Goal: Find contact information: Find contact information

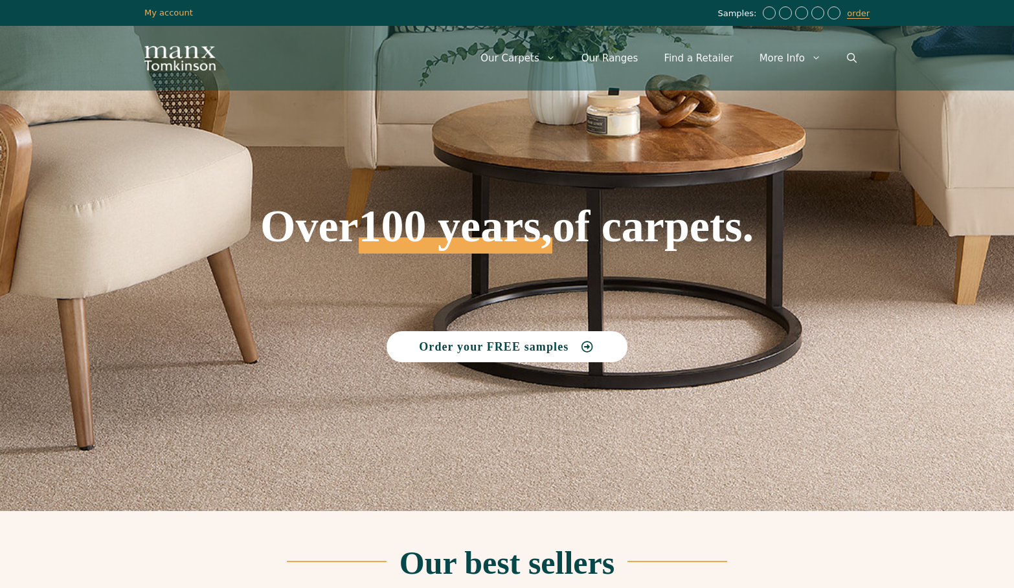
scroll to position [2551, 0]
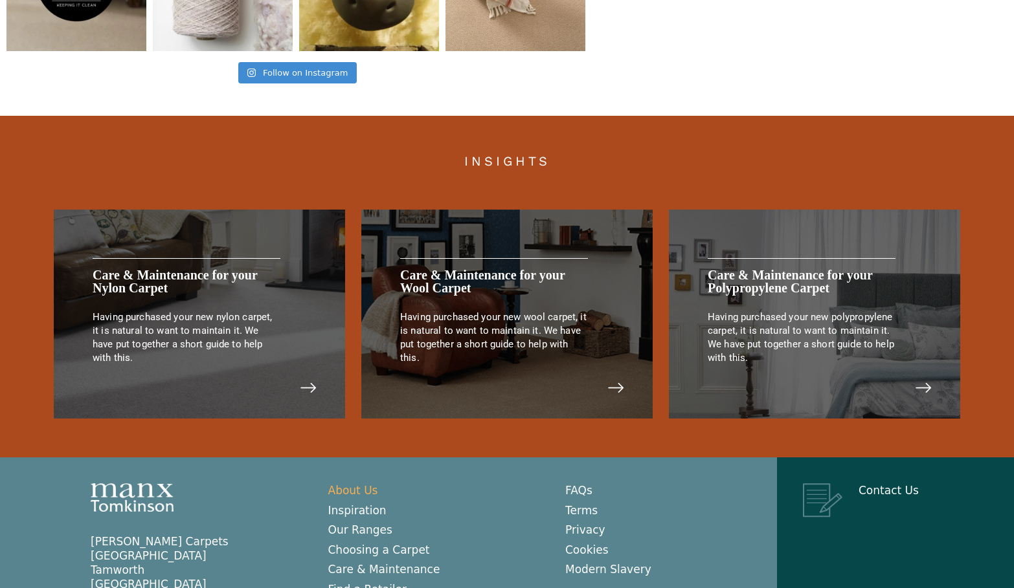
click at [357, 488] on link "About Us" at bounding box center [353, 490] width 50 height 13
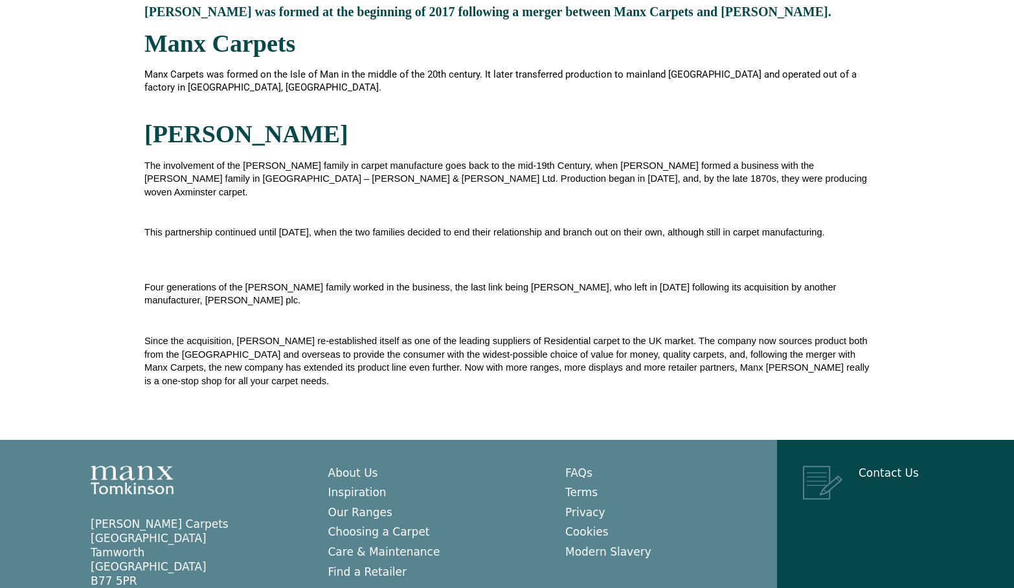
scroll to position [414, 0]
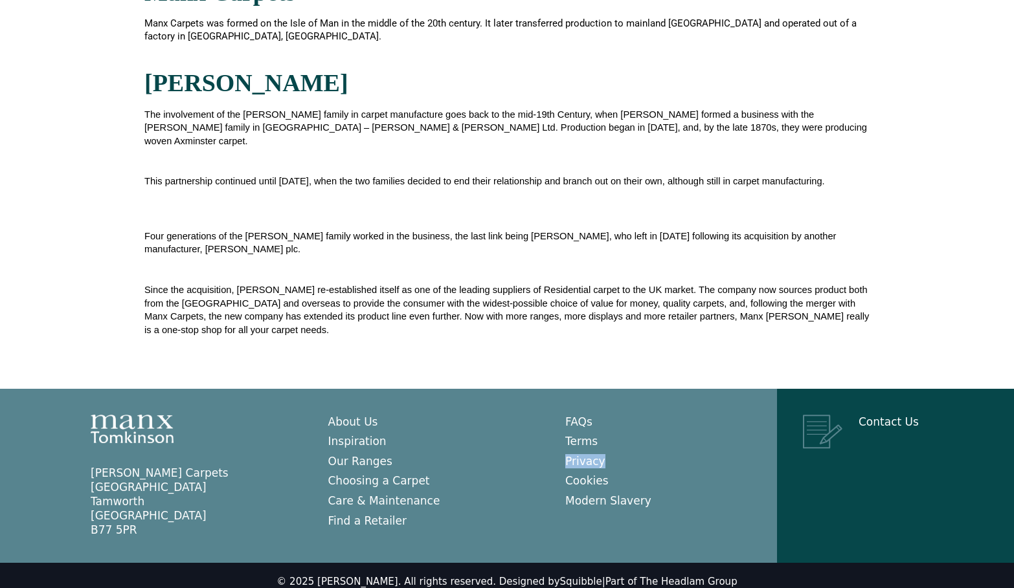
drag, startPoint x: 104, startPoint y: 462, endPoint x: 221, endPoint y: 463, distance: 117.8
click at [221, 466] on aside "Manx Tomkinson Carpets Relay Park Tamworth Staffordshire B77 5PR" at bounding box center [184, 501] width 238 height 71
click at [209, 430] on aside at bounding box center [184, 431] width 238 height 32
drag, startPoint x: 330, startPoint y: 570, endPoint x: 405, endPoint y: 575, distance: 75.2
click at [405, 576] on div "© 2025 Manx Tomkinson. All rights reserved. Designed by Squibble | Part of The …" at bounding box center [506, 582] width 460 height 13
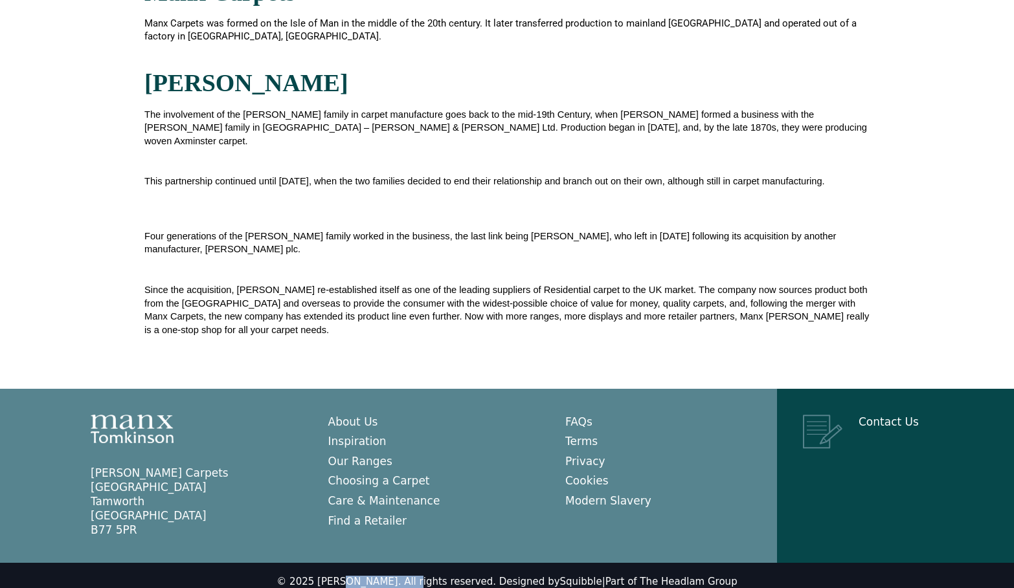
copy div "Manx Tomkinson"
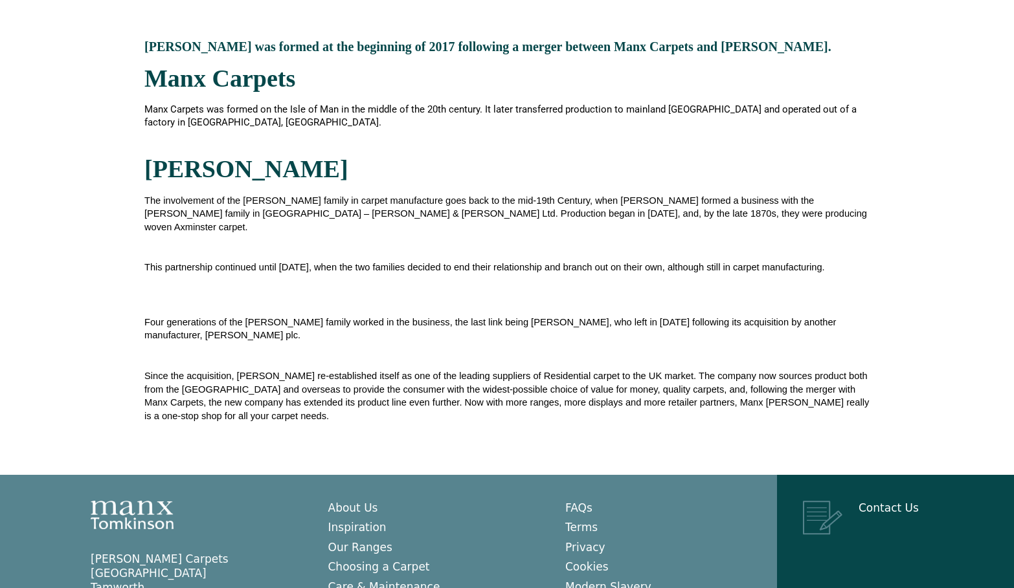
scroll to position [240, 0]
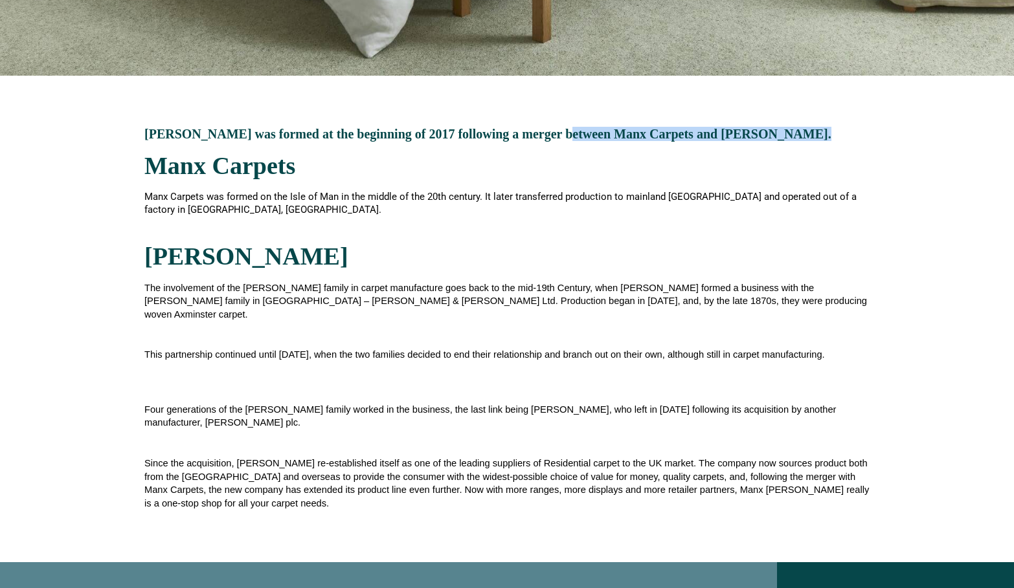
drag, startPoint x: 555, startPoint y: 134, endPoint x: 814, endPoint y: 140, distance: 259.0
click at [814, 140] on div "Manx Tomkinson was formed at the beginning of 2017 following a merger between M…" at bounding box center [507, 319] width 738 height 487
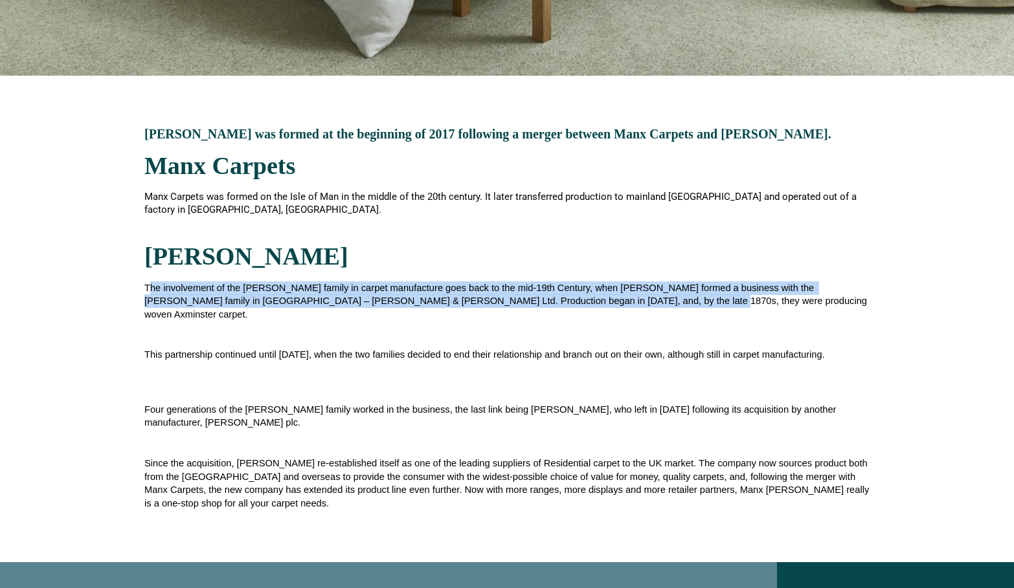
drag, startPoint x: 151, startPoint y: 281, endPoint x: 609, endPoint y: 305, distance: 458.3
click at [609, 305] on p "The involvement of the Tomkinson family in carpet manufacture goes back to the …" at bounding box center [506, 302] width 725 height 40
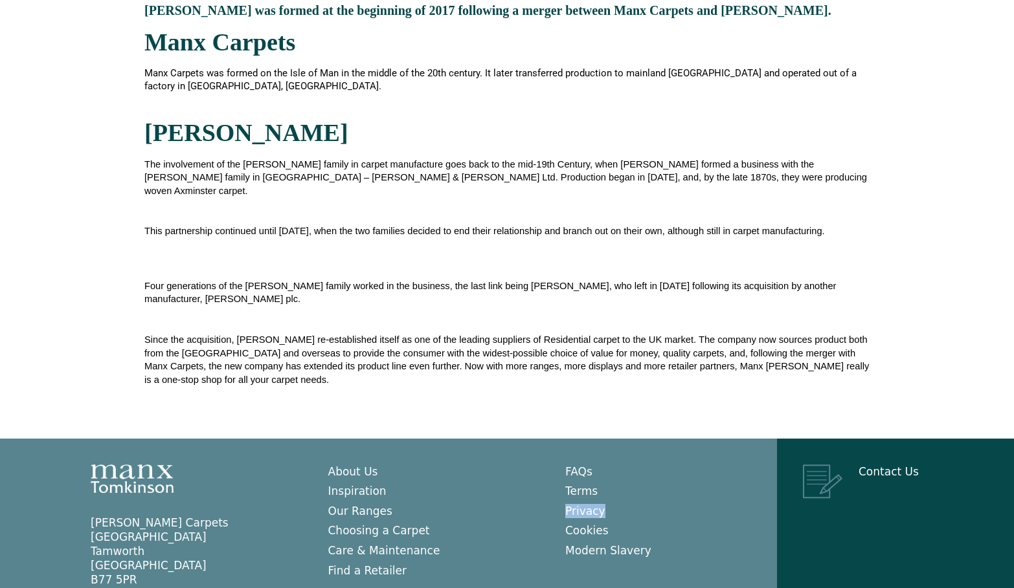
scroll to position [414, 0]
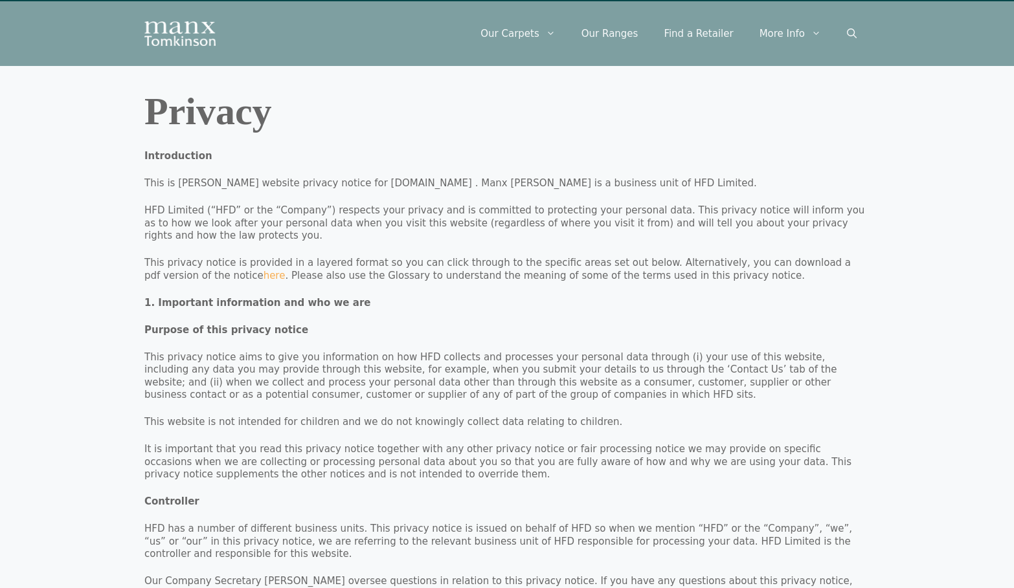
scroll to position [26, 0]
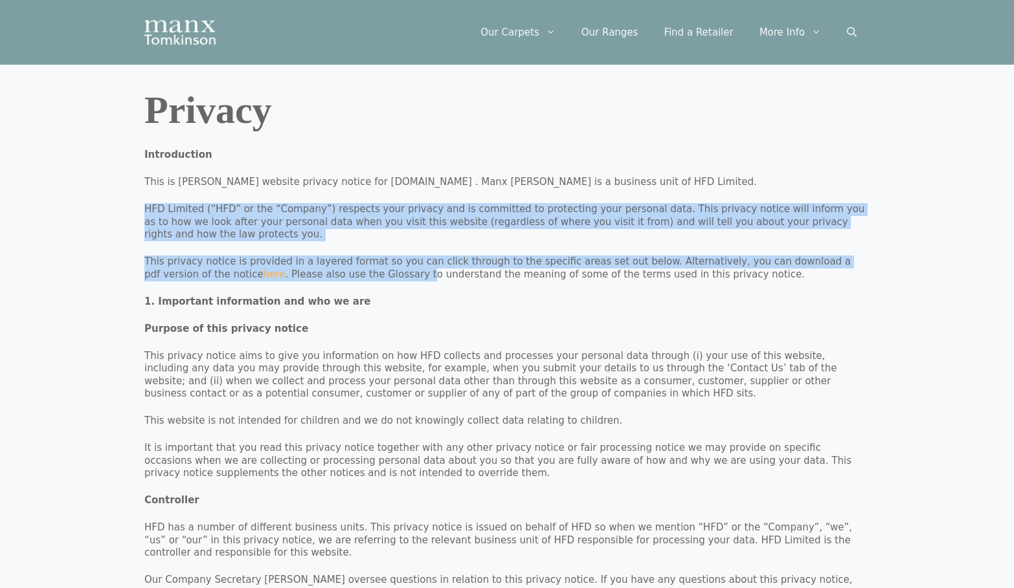
drag, startPoint x: 146, startPoint y: 199, endPoint x: 331, endPoint y: 269, distance: 198.5
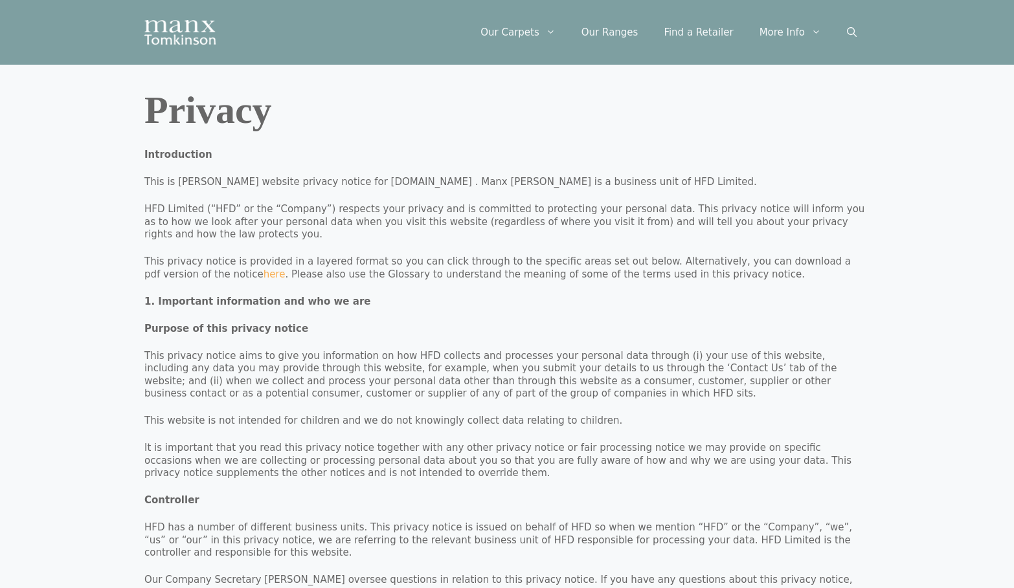
drag, startPoint x: 498, startPoint y: 183, endPoint x: 678, endPoint y: 184, distance: 180.0
click at [683, 184] on p "This is Manx Tomkinson’s website privacy notice for www.manxtomkinson.co.uk . M…" at bounding box center [506, 182] width 725 height 13
drag, startPoint x: 495, startPoint y: 181, endPoint x: 702, endPoint y: 171, distance: 206.7
copy p "Manx Tomkinson is a business unit of HFD Limited"
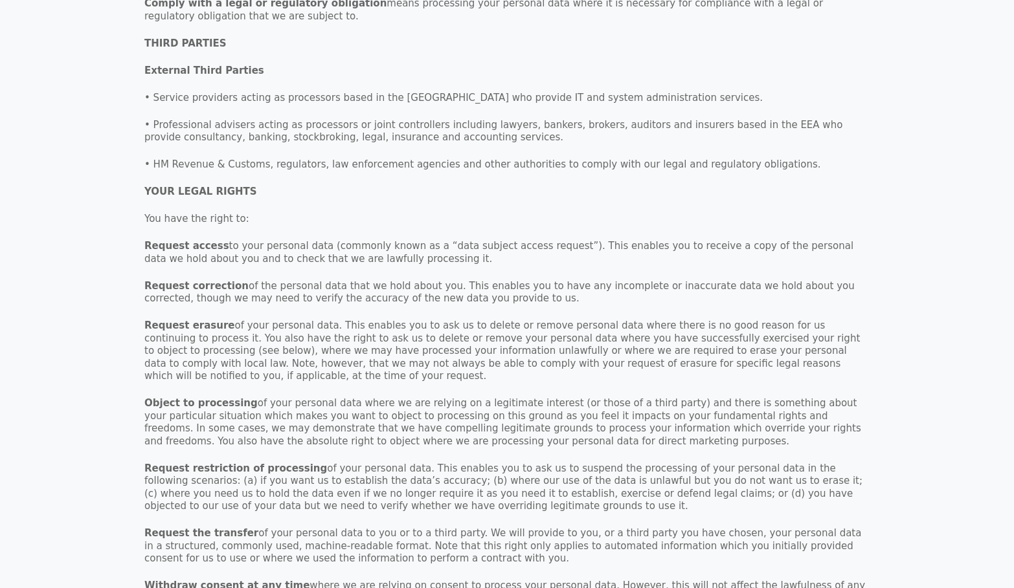
scroll to position [407, 0]
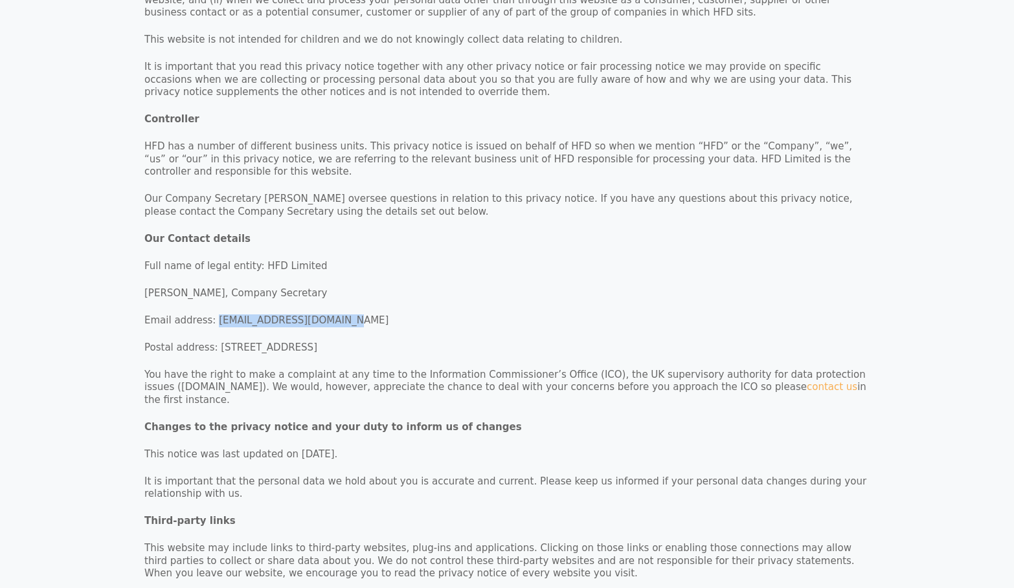
drag, startPoint x: 350, startPoint y: 295, endPoint x: 211, endPoint y: 297, distance: 138.6
click at [211, 315] on p "Email address: headlamgroup@headlam.com" at bounding box center [506, 321] width 725 height 13
copy p "headlamgroup@headlam.com"
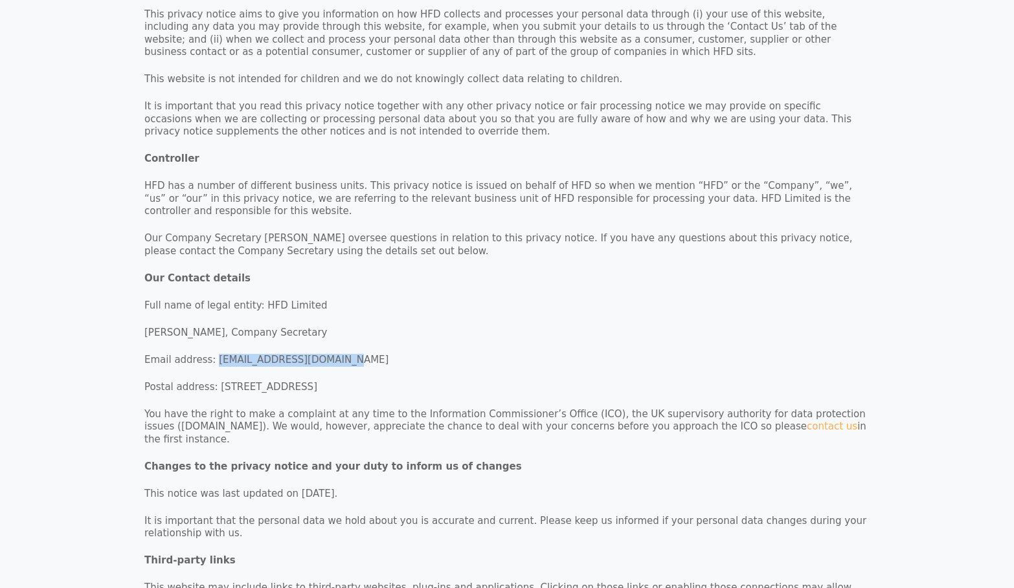
scroll to position [367, 0]
drag, startPoint x: 255, startPoint y: 284, endPoint x: 318, endPoint y: 280, distance: 62.9
click at [318, 300] on p "Full name of legal entity: HFD Limited" at bounding box center [506, 306] width 725 height 13
copy p "HFD Limited"
click at [829, 181] on p "HFD has a number of different business units. This privacy notice is issued on …" at bounding box center [506, 200] width 725 height 38
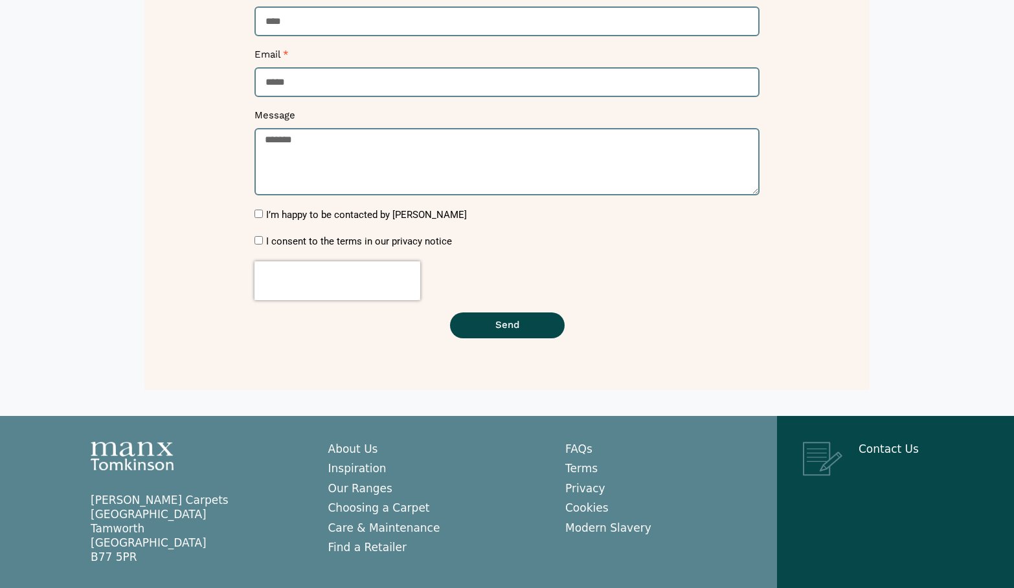
scroll to position [344, 0]
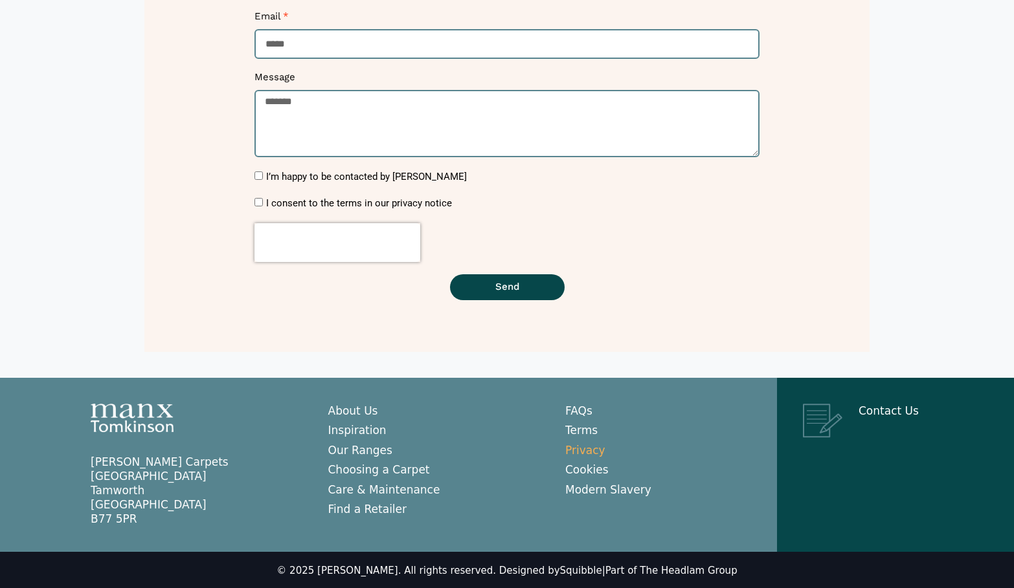
click at [591, 447] on link "Privacy" at bounding box center [585, 450] width 40 height 13
